Goal: Task Accomplishment & Management: Use online tool/utility

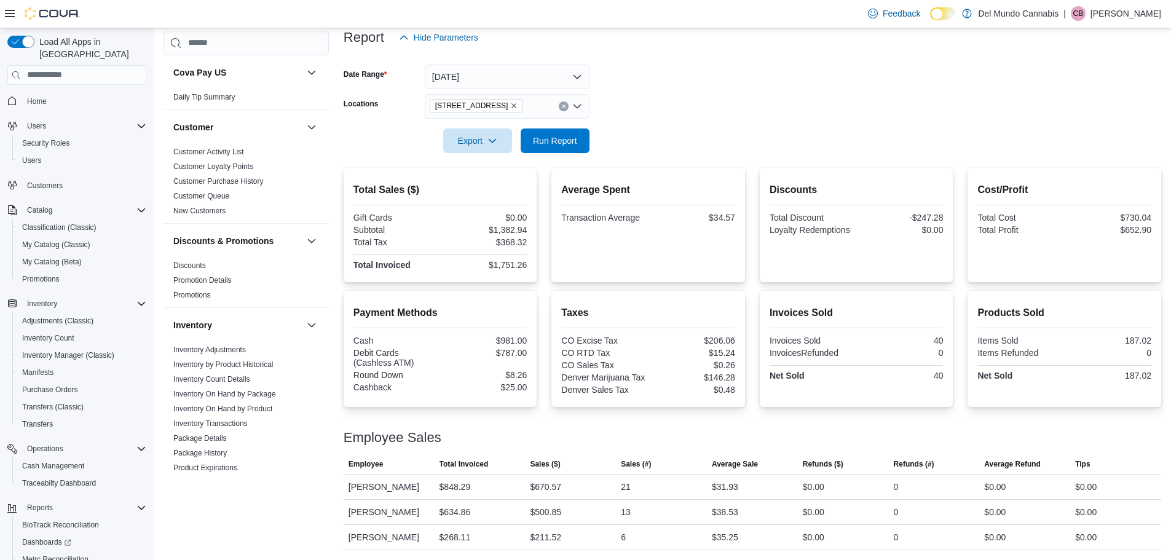
scroll to position [28, 0]
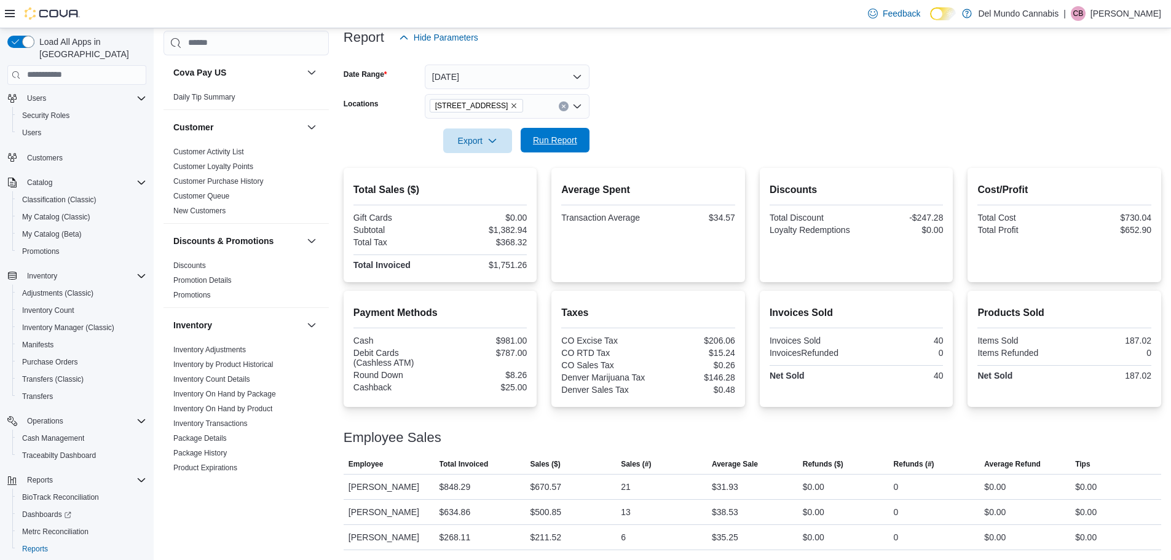
click at [571, 136] on span "Run Report" at bounding box center [555, 140] width 44 height 12
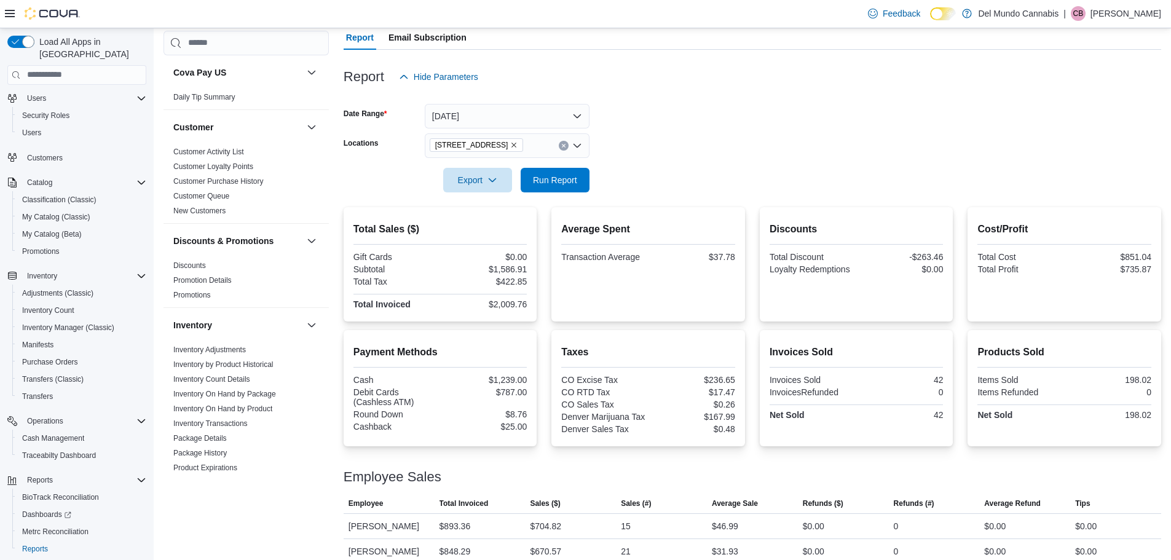
scroll to position [154, 0]
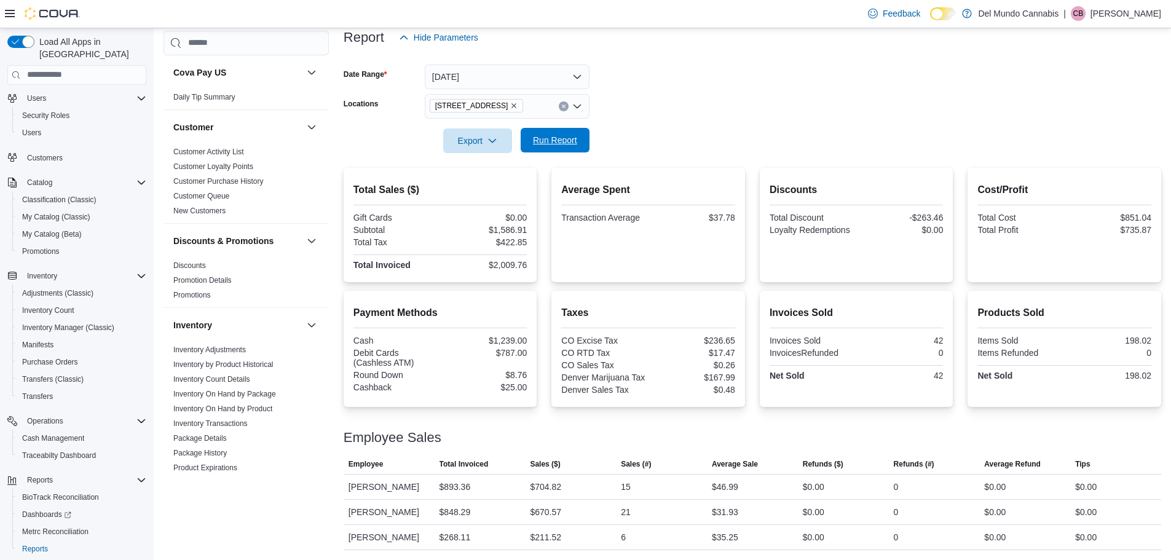
click at [578, 136] on span "Run Report" at bounding box center [555, 140] width 54 height 25
click at [559, 132] on span "Run Report" at bounding box center [555, 140] width 54 height 25
click at [575, 135] on span "Run Report" at bounding box center [555, 140] width 44 height 12
click at [585, 136] on button "Run Report" at bounding box center [554, 140] width 69 height 25
click at [562, 144] on span "Run Report" at bounding box center [555, 140] width 44 height 12
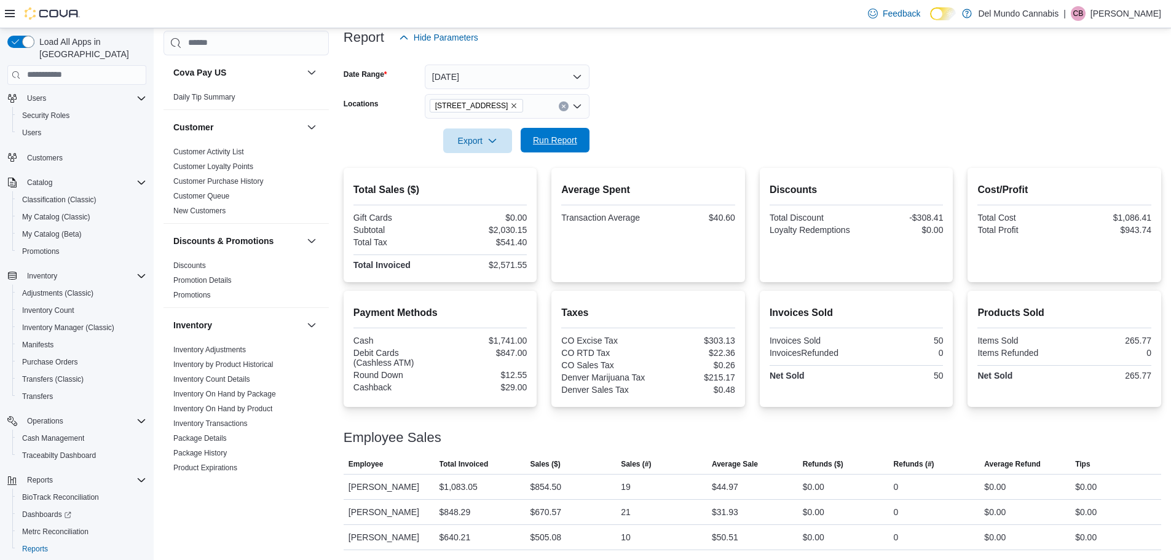
click at [553, 139] on span "Run Report" at bounding box center [555, 140] width 44 height 12
click at [559, 141] on span "Run Report" at bounding box center [555, 140] width 44 height 12
click at [577, 135] on span "Run Report" at bounding box center [555, 140] width 54 height 25
click at [524, 143] on button "Run Report" at bounding box center [554, 140] width 69 height 25
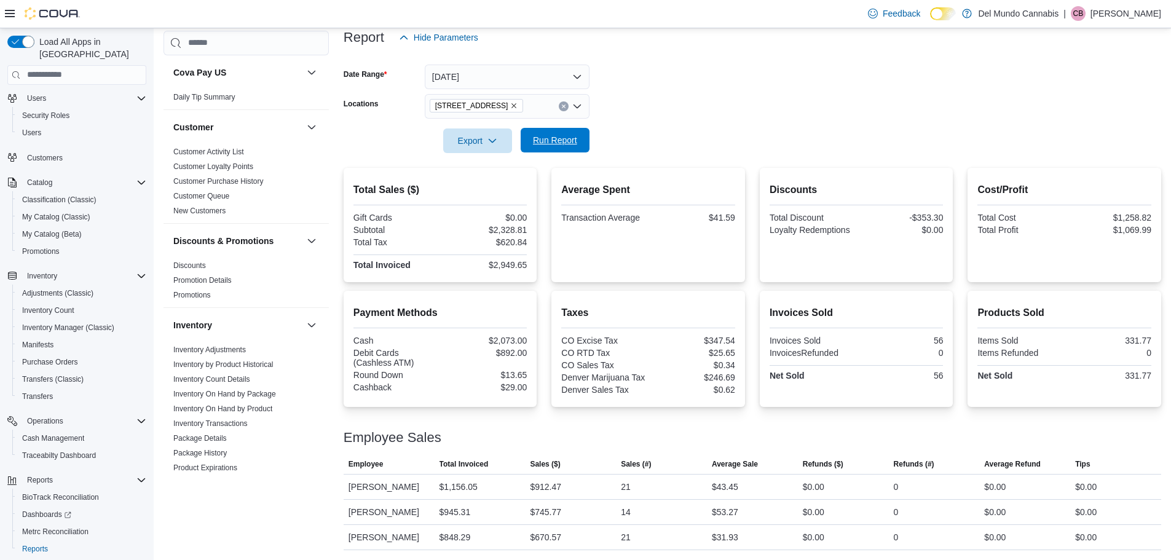
click at [571, 151] on span "Run Report" at bounding box center [555, 140] width 54 height 25
click at [557, 145] on span "Run Report" at bounding box center [555, 140] width 44 height 12
click at [559, 141] on span "Run Report" at bounding box center [555, 140] width 44 height 12
click at [565, 104] on icon "Clear input" at bounding box center [563, 106] width 5 height 5
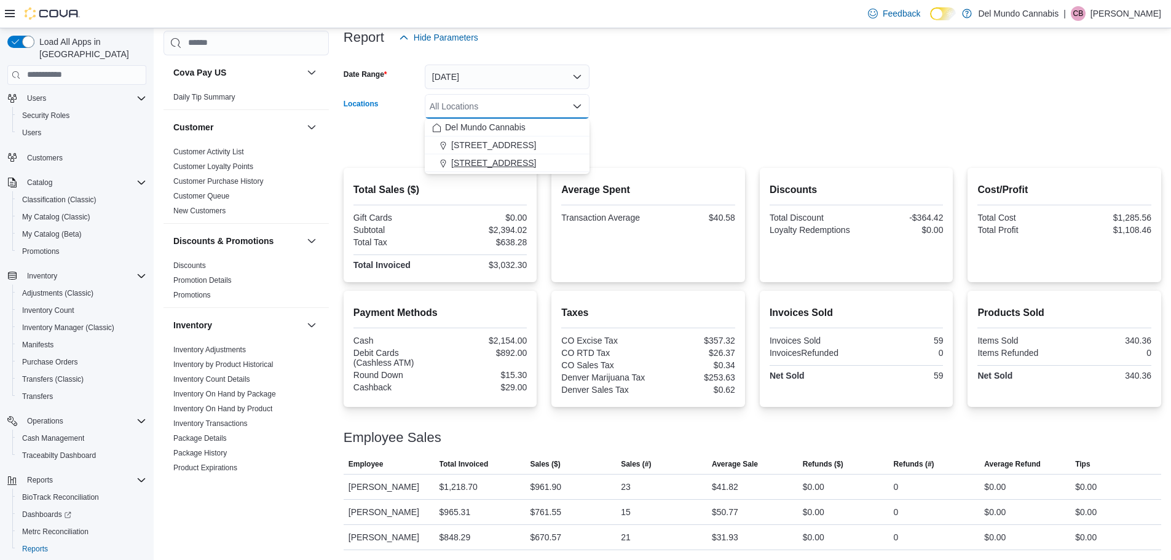
click at [542, 159] on div "[STREET_ADDRESS]" at bounding box center [507, 163] width 150 height 12
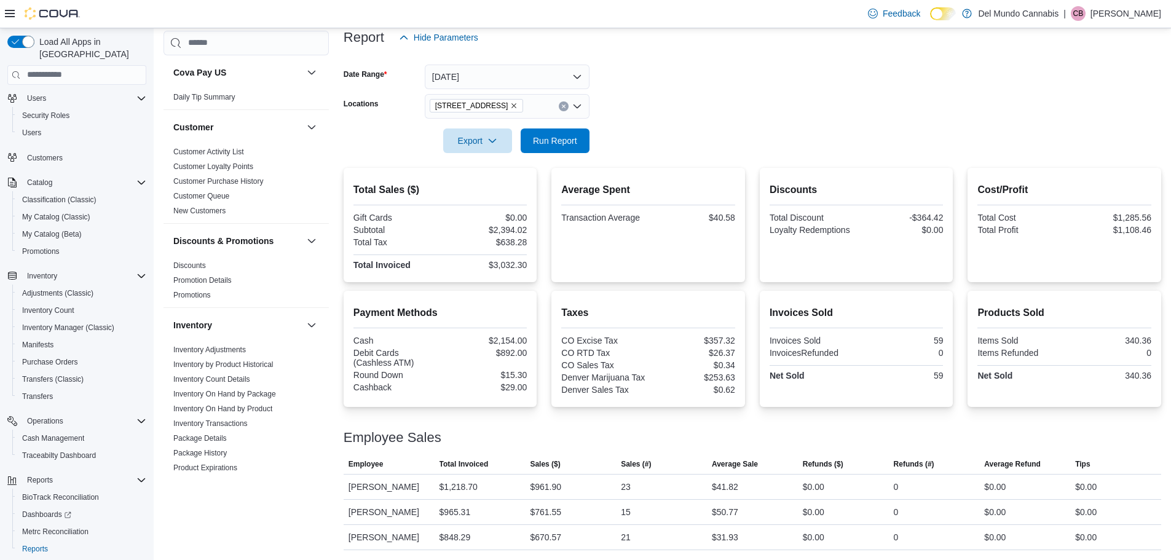
click at [637, 110] on form "Date Range [DATE] Locations [STREET_ADDRESS] Export Run Report" at bounding box center [751, 101] width 817 height 103
click at [557, 136] on span "Run Report" at bounding box center [555, 140] width 44 height 12
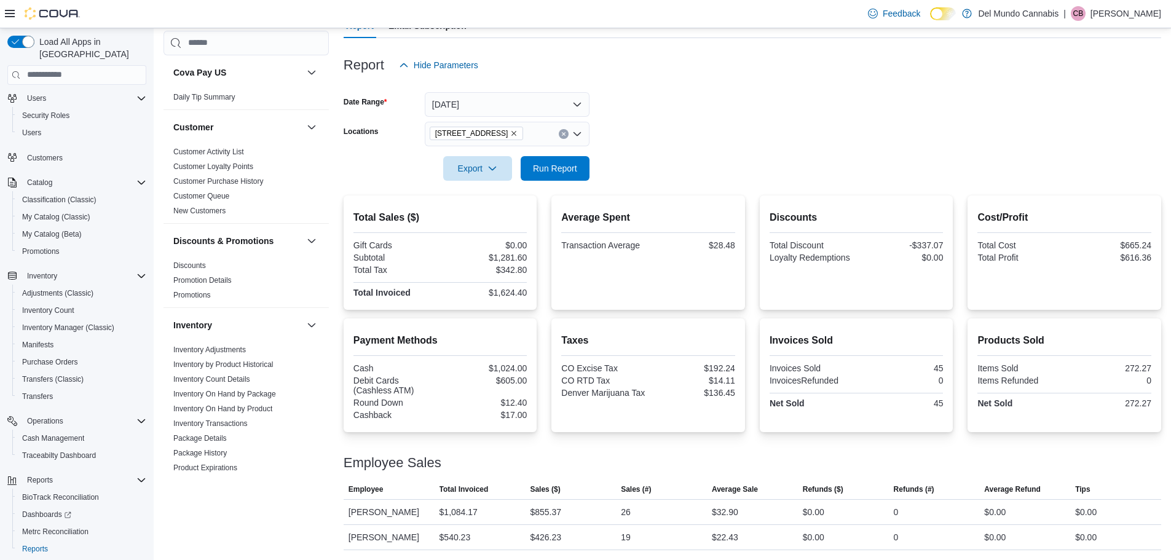
scroll to position [127, 0]
click at [563, 133] on icon "Clear input" at bounding box center [563, 133] width 3 height 3
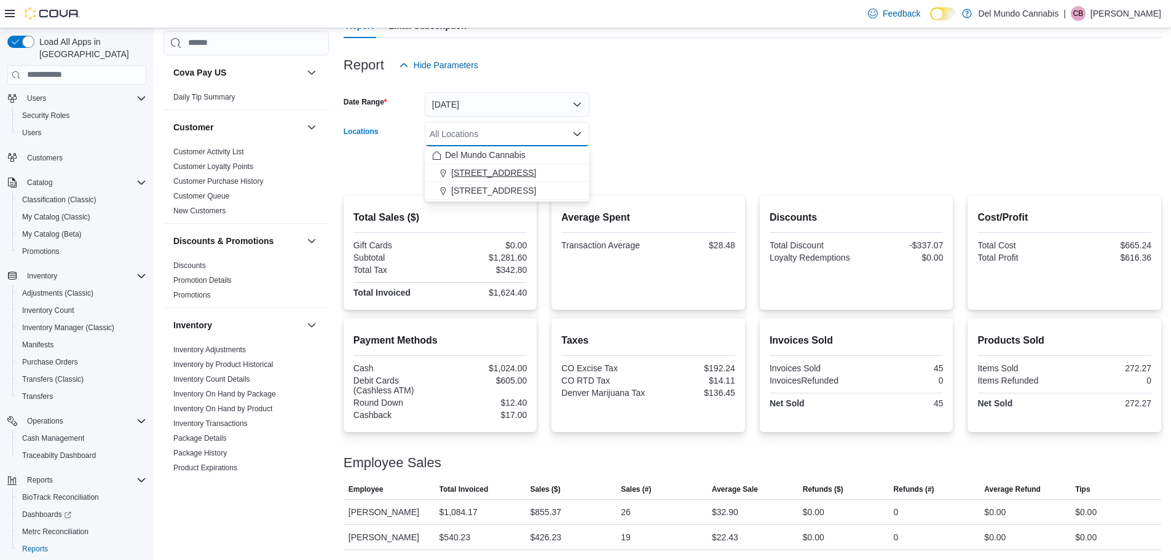
click at [525, 172] on div "[STREET_ADDRESS]" at bounding box center [507, 173] width 150 height 12
click at [608, 166] on form "Date Range [DATE] Locations [STREET_ADDRESS] Selected. [STREET_ADDRESS]. Press …" at bounding box center [751, 128] width 817 height 103
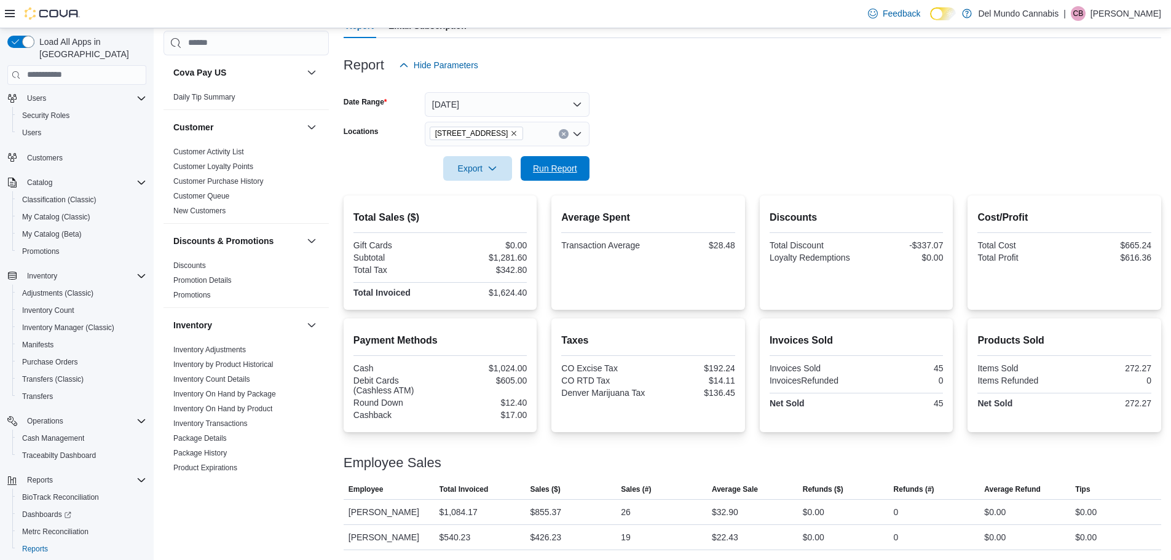
click at [557, 180] on span "Run Report" at bounding box center [555, 168] width 54 height 25
